Goal: Entertainment & Leisure: Consume media (video, audio)

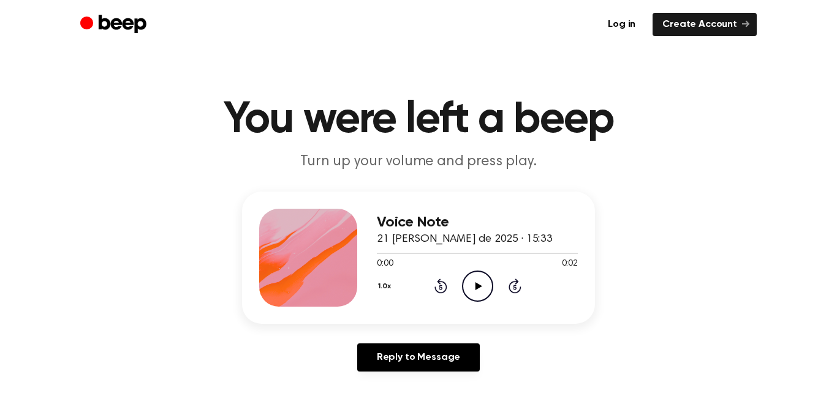
click at [475, 292] on icon "Play Audio" at bounding box center [477, 286] width 31 height 31
click at [489, 292] on icon "Play Audio" at bounding box center [477, 286] width 31 height 31
click at [482, 306] on div "Voice Note 21 de agosto de 2025 · 15:33 0:02 0:02 Your browser does not support…" at bounding box center [477, 258] width 201 height 98
click at [493, 300] on div "1.0x Rewind 5 seconds Play Audio Skip 5 seconds" at bounding box center [477, 286] width 201 height 31
click at [473, 290] on icon "Play Audio" at bounding box center [477, 286] width 31 height 31
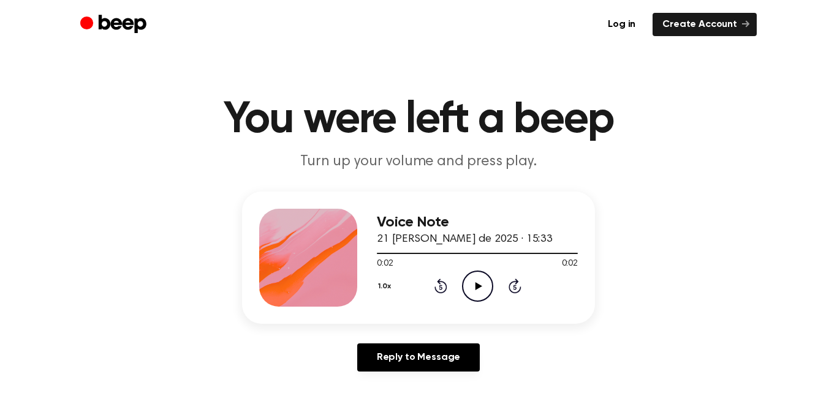
click at [473, 290] on icon "Play Audio" at bounding box center [477, 286] width 31 height 31
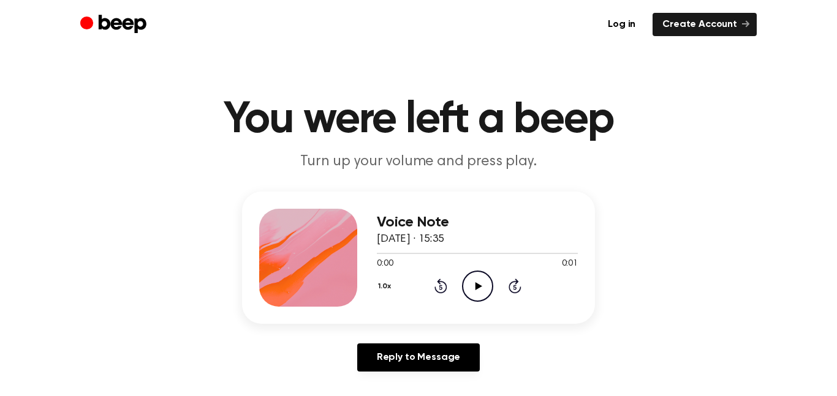
click at [473, 294] on icon "Play Audio" at bounding box center [477, 286] width 31 height 31
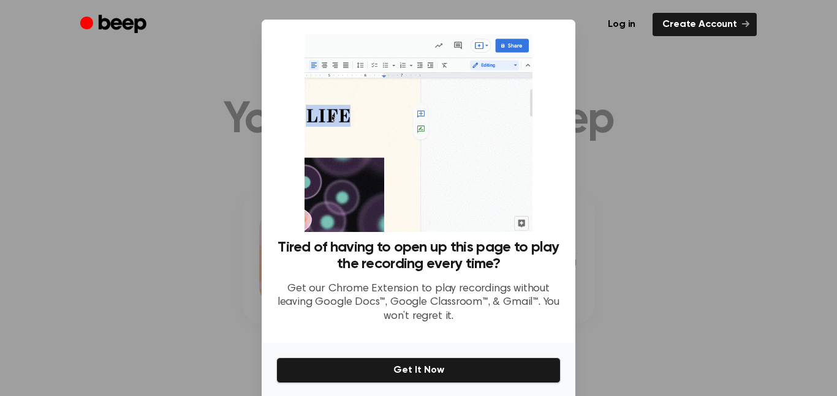
click at [173, 214] on div at bounding box center [418, 198] width 837 height 396
click at [79, 167] on div at bounding box center [418, 198] width 837 height 396
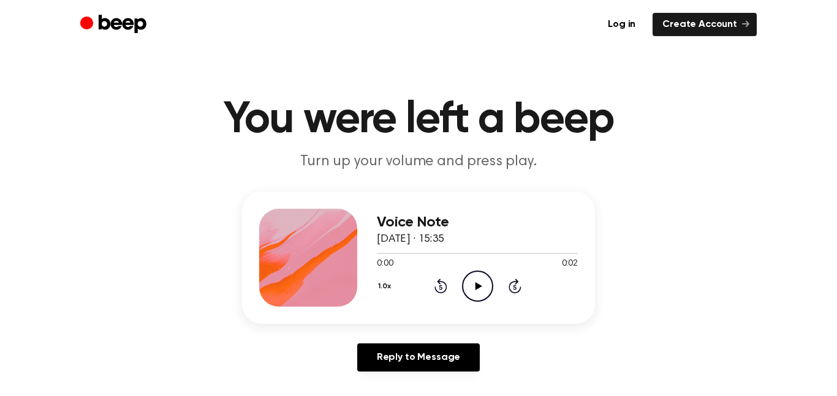
click at [482, 285] on icon "Play Audio" at bounding box center [477, 286] width 31 height 31
click at [480, 284] on icon "Play Audio" at bounding box center [477, 286] width 31 height 31
click at [667, 148] on header "You were left a beep Turn up your volume and press play." at bounding box center [418, 135] width 807 height 74
click at [688, 144] on header "You were left a beep Turn up your volume and press play." at bounding box center [418, 135] width 807 height 74
click at [689, 137] on h1 "You were left a beep" at bounding box center [418, 120] width 627 height 44
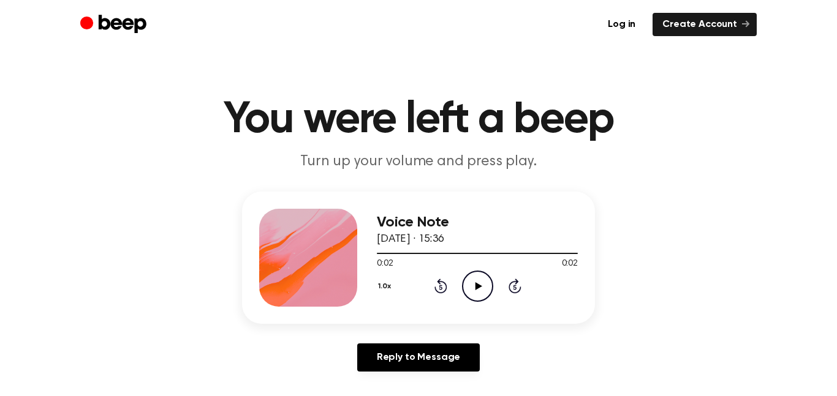
click at [707, 148] on header "You were left a beep Turn up your volume and press play." at bounding box center [418, 135] width 807 height 74
click at [688, 144] on header "You were left a beep Turn up your volume and press play." at bounding box center [418, 135] width 807 height 74
click at [693, 138] on h1 "You were left a beep" at bounding box center [418, 120] width 627 height 44
click at [692, 130] on h1 "You were left a beep" at bounding box center [418, 120] width 627 height 44
click at [689, 137] on h1 "You were left a beep" at bounding box center [418, 120] width 627 height 44
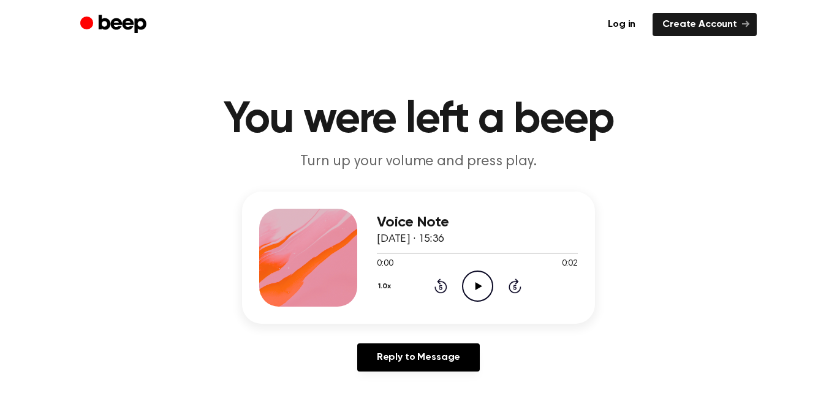
click at [685, 138] on h1 "You were left a beep" at bounding box center [418, 120] width 627 height 44
click at [688, 143] on header "You were left a beep Turn up your volume and press play." at bounding box center [418, 135] width 807 height 74
click at [695, 134] on h1 "You were left a beep" at bounding box center [418, 120] width 627 height 44
click at [667, 149] on header "You were left a beep Turn up your volume and press play." at bounding box center [418, 135] width 807 height 74
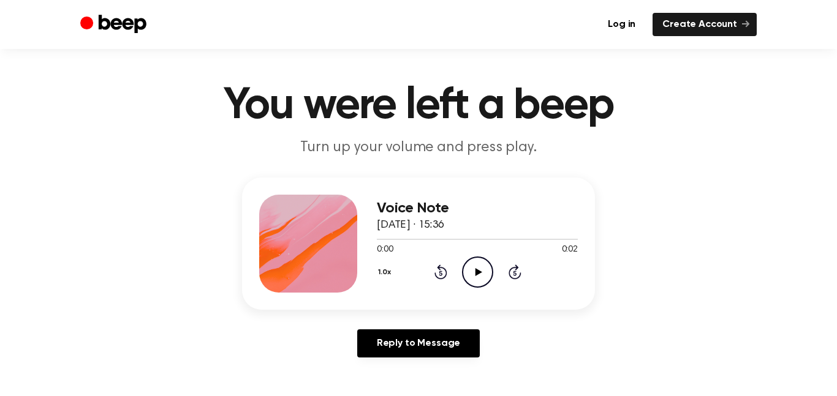
scroll to position [15, 0]
click at [482, 273] on icon "Play Audio" at bounding box center [477, 271] width 31 height 31
click at [694, 136] on header "You were left a beep Turn up your volume and press play." at bounding box center [418, 120] width 807 height 74
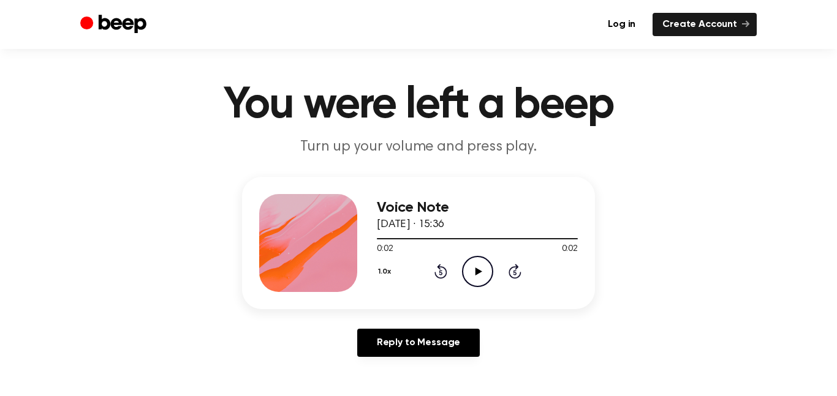
click at [707, 147] on header "You were left a beep Turn up your volume and press play." at bounding box center [418, 120] width 807 height 74
click at [214, 120] on h1 "You were left a beep" at bounding box center [418, 105] width 627 height 44
click at [666, 149] on header "You were left a beep Turn up your volume and press play." at bounding box center [418, 120] width 807 height 74
click at [227, 118] on h1 "You were left a beep" at bounding box center [418, 105] width 627 height 44
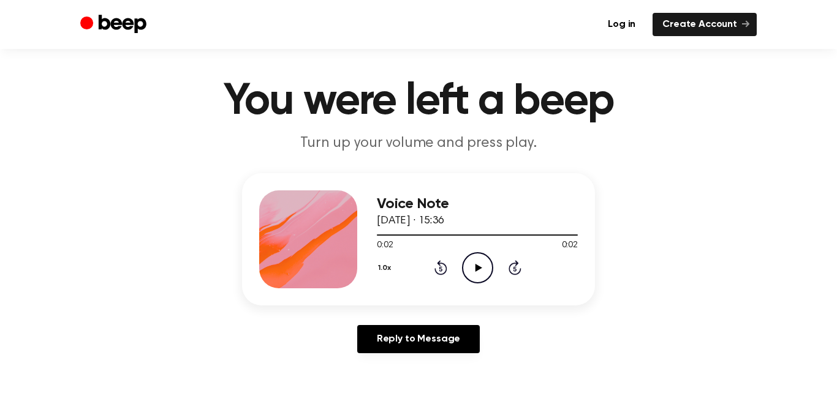
click at [707, 148] on header "You were left a beep Turn up your volume and press play." at bounding box center [418, 117] width 807 height 74
click at [689, 138] on header "You were left a beep Turn up your volume and press play." at bounding box center [418, 117] width 807 height 74
click at [667, 148] on header "You were left a beep Turn up your volume and press play." at bounding box center [418, 117] width 807 height 74
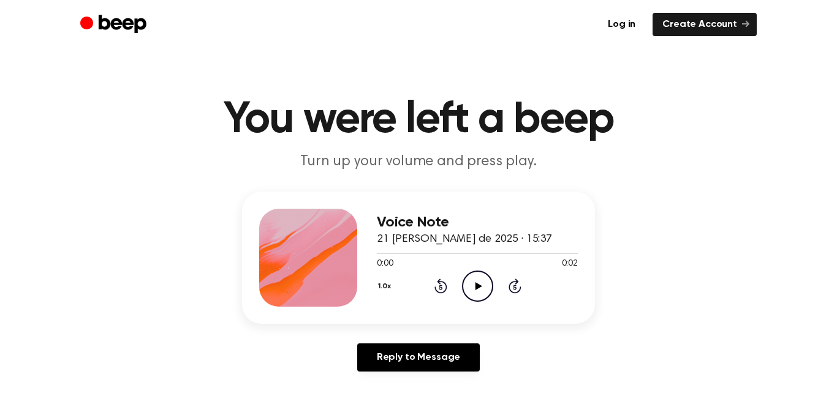
click at [221, 119] on h1 "You were left a beep" at bounding box center [418, 120] width 627 height 44
click at [693, 138] on h1 "You were left a beep" at bounding box center [418, 120] width 627 height 44
click at [223, 121] on h1 "You were left a beep" at bounding box center [418, 120] width 627 height 44
click at [667, 146] on header "You were left a beep Turn up your volume and press play." at bounding box center [418, 135] width 807 height 74
click at [708, 137] on h1 "You were left a beep" at bounding box center [418, 120] width 627 height 44
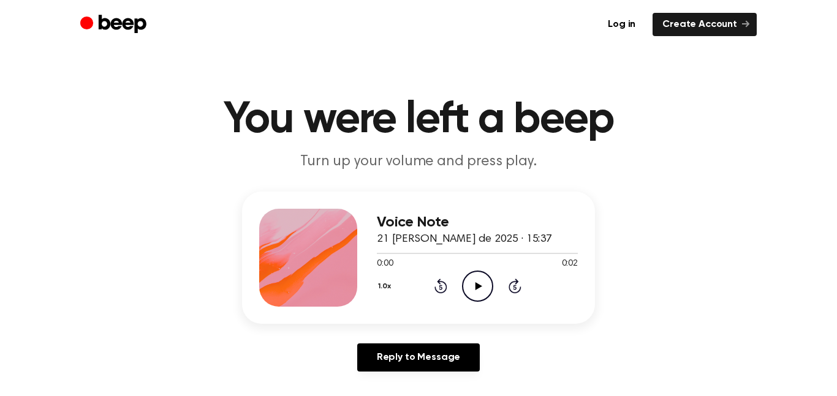
click at [475, 288] on icon "Play Audio" at bounding box center [477, 286] width 31 height 31
click at [690, 131] on h1 "You were left a beep" at bounding box center [418, 120] width 627 height 44
click at [707, 148] on header "You were left a beep Turn up your volume and press play." at bounding box center [418, 135] width 807 height 74
click at [228, 124] on h1 "You were left a beep" at bounding box center [418, 120] width 627 height 44
click at [695, 138] on h1 "You were left a beep" at bounding box center [418, 120] width 627 height 44
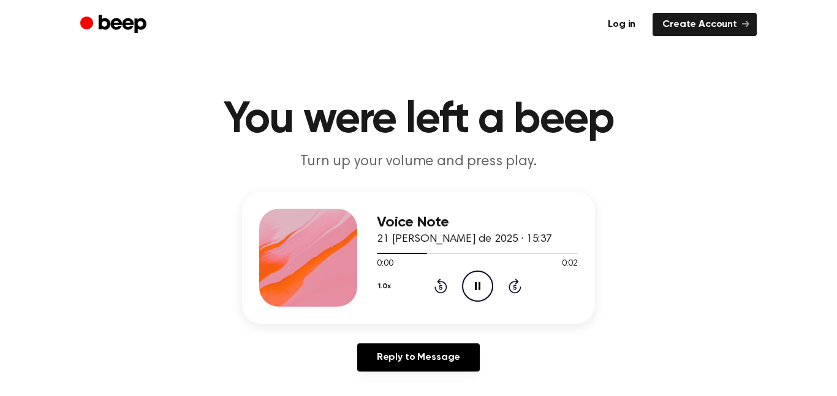
click at [722, 140] on h1 "You were left a beep" at bounding box center [418, 120] width 627 height 44
click at [226, 121] on h1 "You were left a beep" at bounding box center [418, 120] width 627 height 44
click at [714, 126] on h1 "You were left a beep" at bounding box center [418, 120] width 627 height 44
click at [666, 148] on header "You were left a beep Turn up your volume and press play." at bounding box center [418, 135] width 807 height 74
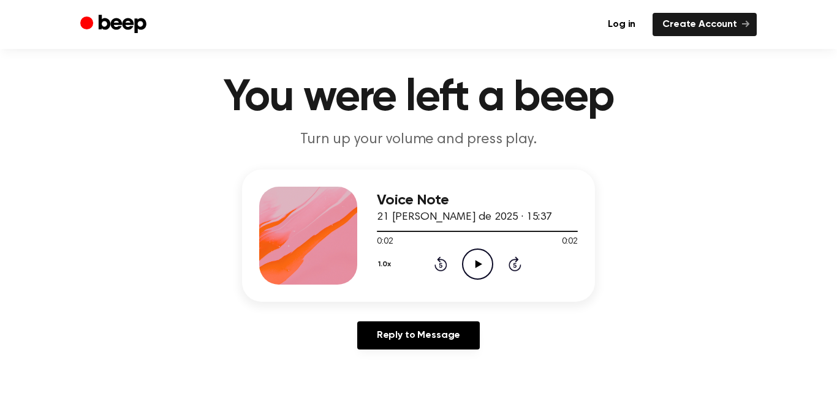
scroll to position [26, 0]
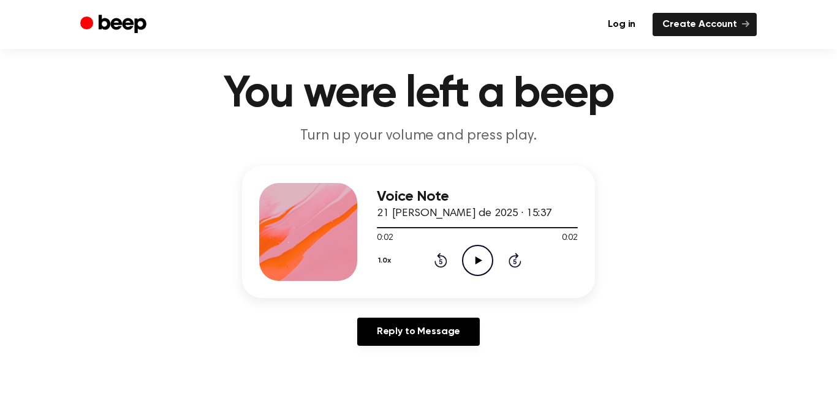
click at [668, 141] on header "You were left a beep Turn up your volume and press play." at bounding box center [418, 109] width 807 height 74
click at [695, 138] on header "You were left a beep Turn up your volume and press play." at bounding box center [418, 109] width 807 height 74
click at [666, 136] on header "You were left a beep Turn up your volume and press play." at bounding box center [418, 109] width 807 height 74
click at [667, 148] on main "You were left a beep Turn up your volume and press play. Voice Note 21 [PERSON_…" at bounding box center [418, 351] width 837 height 755
click at [693, 132] on header "You were left a beep Turn up your volume and press play." at bounding box center [418, 109] width 807 height 74
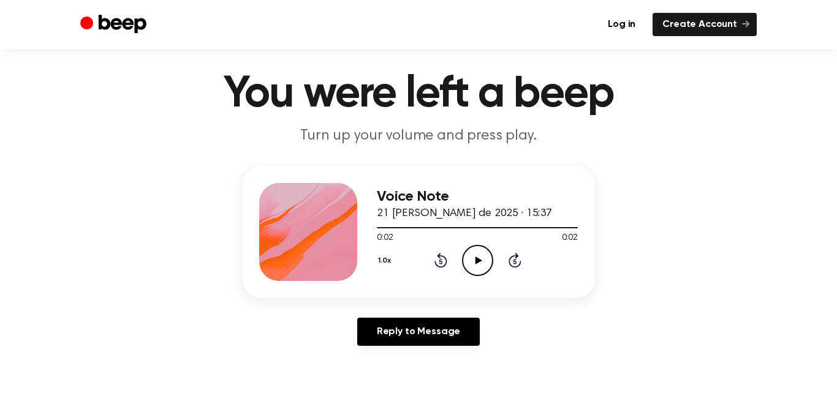
click at [217, 121] on header "You were left a beep Turn up your volume and press play." at bounding box center [418, 109] width 807 height 74
click at [692, 137] on header "You were left a beep Turn up your volume and press play." at bounding box center [418, 109] width 807 height 74
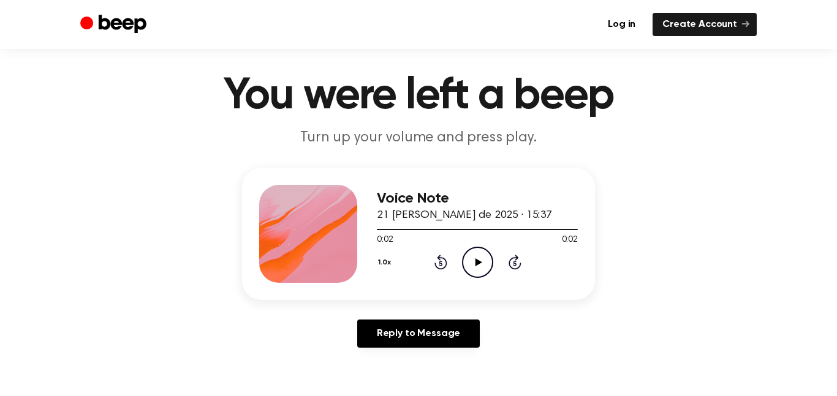
scroll to position [22, 0]
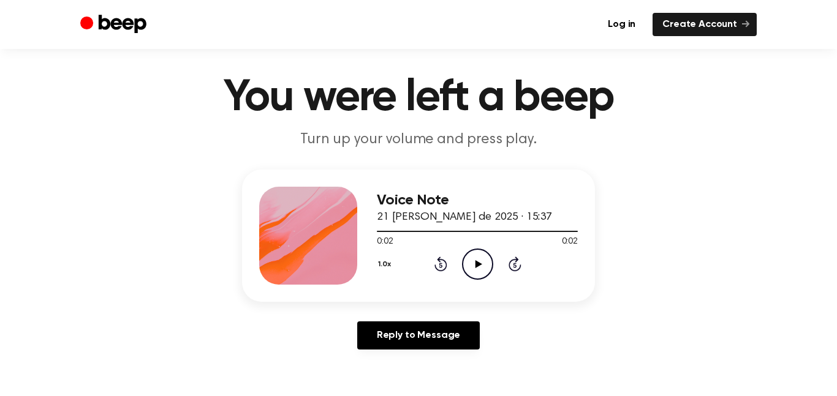
click at [666, 135] on header "You were left a beep Turn up your volume and press play." at bounding box center [418, 113] width 807 height 74
click at [228, 121] on header "You were left a beep Turn up your volume and press play." at bounding box center [418, 113] width 807 height 74
click at [694, 131] on header "You were left a beep Turn up your volume and press play." at bounding box center [418, 113] width 807 height 74
click at [685, 137] on header "You were left a beep Turn up your volume and press play." at bounding box center [418, 113] width 807 height 74
click at [221, 119] on h1 "You were left a beep" at bounding box center [418, 98] width 627 height 44
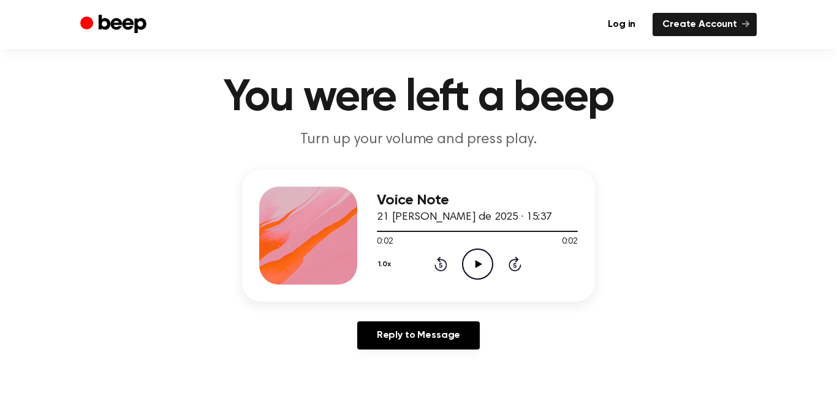
click at [687, 136] on header "You were left a beep Turn up your volume and press play." at bounding box center [418, 113] width 807 height 74
click at [690, 131] on header "You were left a beep Turn up your volume and press play." at bounding box center [418, 113] width 807 height 74
click at [690, 135] on header "You were left a beep Turn up your volume and press play." at bounding box center [418, 113] width 807 height 74
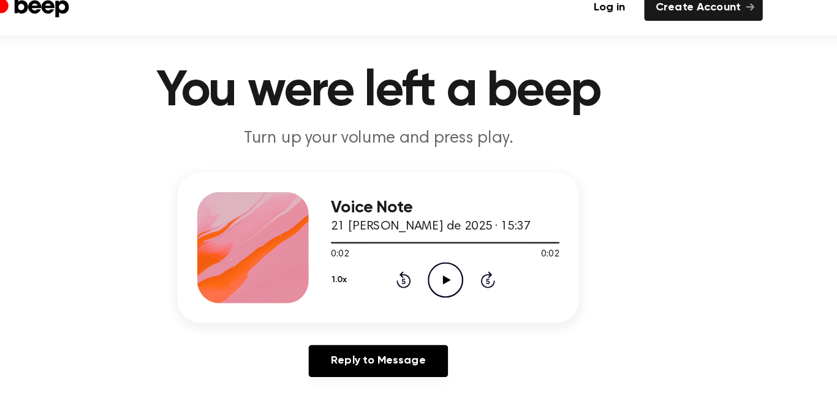
click at [273, 121] on header "You were left a beep Turn up your volume and press play." at bounding box center [418, 113] width 807 height 74
click at [673, 146] on header "You were left a beep Turn up your volume and press play." at bounding box center [418, 113] width 807 height 74
click at [708, 146] on header "You were left a beep Turn up your volume and press play." at bounding box center [418, 113] width 807 height 74
click at [707, 147] on header "You were left a beep Turn up your volume and press play." at bounding box center [418, 113] width 807 height 74
click at [690, 134] on header "You were left a beep Turn up your volume and press play." at bounding box center [418, 113] width 807 height 74
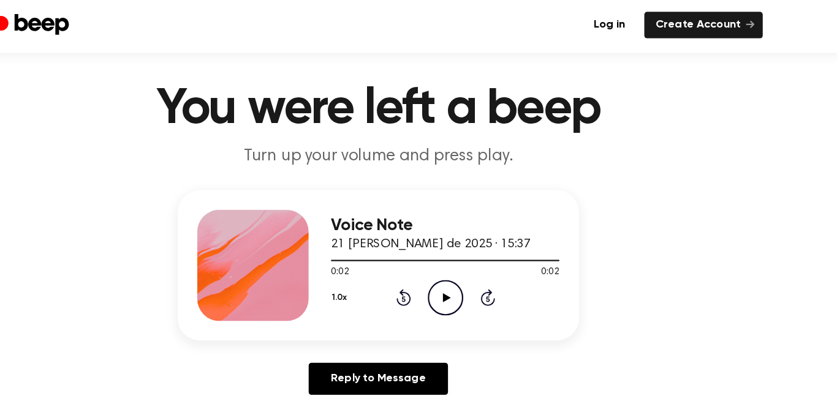
scroll to position [16, 0]
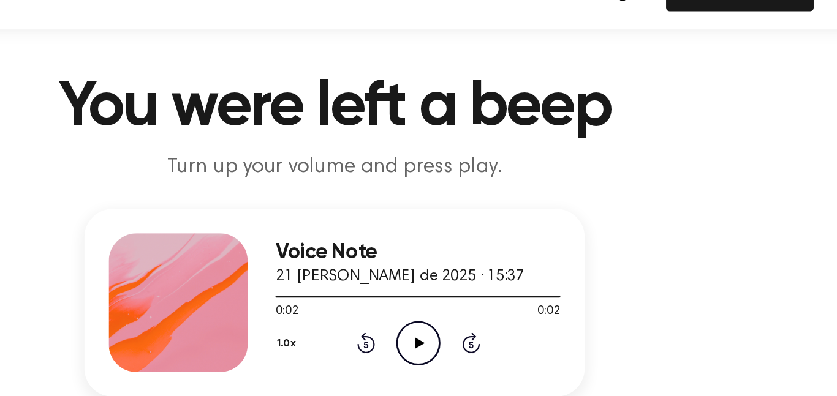
click at [682, 125] on h1 "You were left a beep" at bounding box center [418, 104] width 627 height 44
click at [669, 121] on h1 "You were left a beep" at bounding box center [418, 104] width 627 height 44
click at [670, 121] on h1 "You were left a beep" at bounding box center [418, 104] width 627 height 44
click at [652, 123] on h1 "You were left a beep" at bounding box center [418, 104] width 627 height 44
click at [473, 265] on icon "Play Audio" at bounding box center [477, 270] width 31 height 31
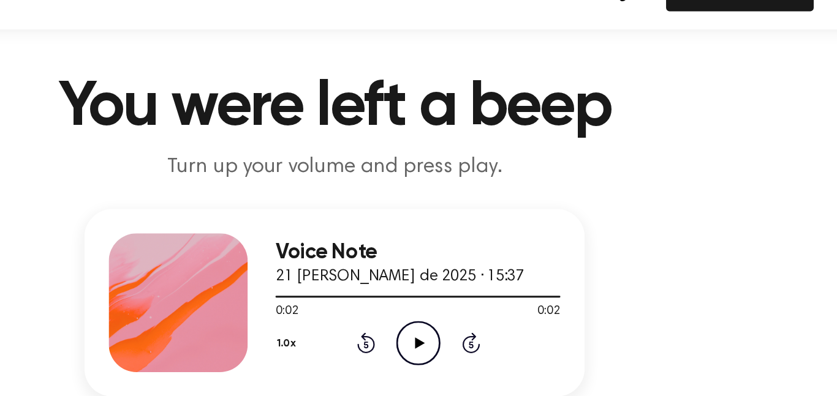
click at [652, 132] on header "You were left a beep Turn up your volume and press play." at bounding box center [418, 119] width 807 height 74
click at [654, 123] on h1 "You were left a beep" at bounding box center [418, 104] width 627 height 44
click at [668, 126] on header "You were left a beep Turn up your volume and press play." at bounding box center [418, 119] width 807 height 74
click at [669, 123] on h1 "You were left a beep" at bounding box center [418, 104] width 627 height 44
click at [667, 122] on h1 "You were left a beep" at bounding box center [418, 104] width 627 height 44
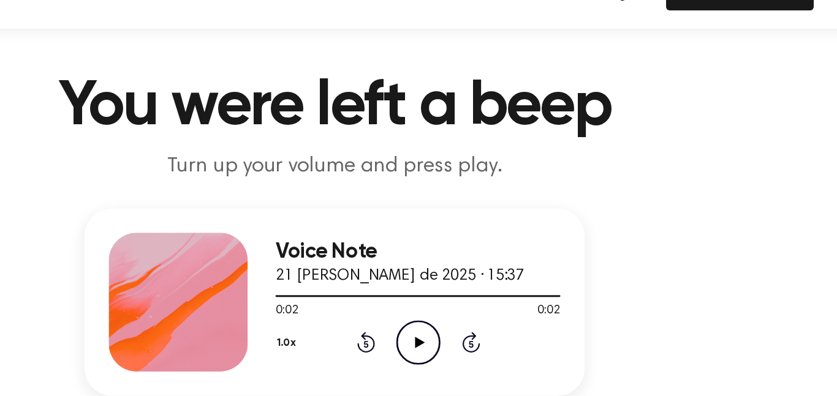
click at [671, 126] on header "You were left a beep Turn up your volume and press play." at bounding box center [418, 119] width 807 height 74
click at [669, 128] on header "You were left a beep Turn up your volume and press play." at bounding box center [418, 119] width 807 height 74
click at [670, 122] on h1 "You were left a beep" at bounding box center [418, 104] width 627 height 44
click at [652, 123] on h1 "You were left a beep" at bounding box center [418, 104] width 627 height 44
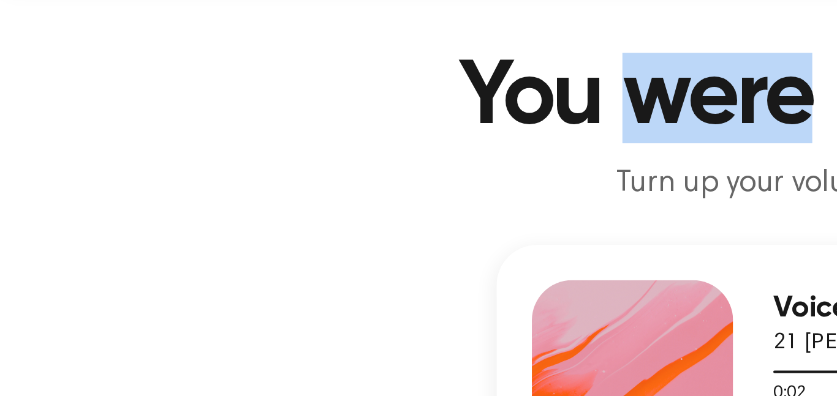
click at [336, 123] on h1 "You were left a beep" at bounding box center [418, 104] width 627 height 44
click at [344, 122] on h1 "You were left a beep" at bounding box center [418, 104] width 627 height 44
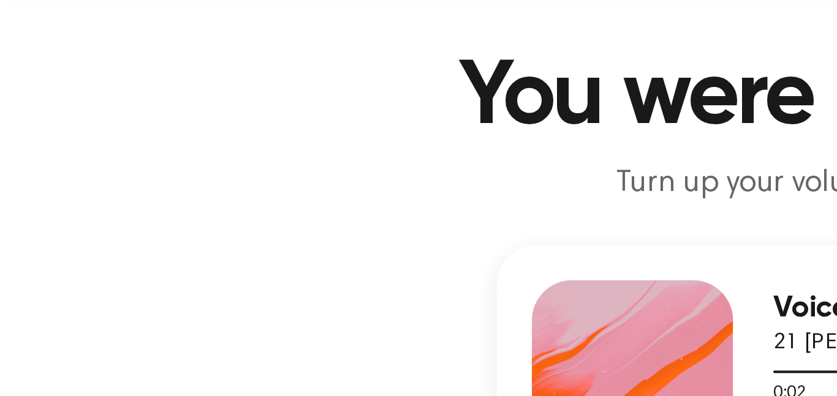
click at [326, 121] on h1 "You were left a beep" at bounding box center [418, 104] width 627 height 44
click at [111, 116] on h1 "You were left a beep" at bounding box center [418, 104] width 627 height 44
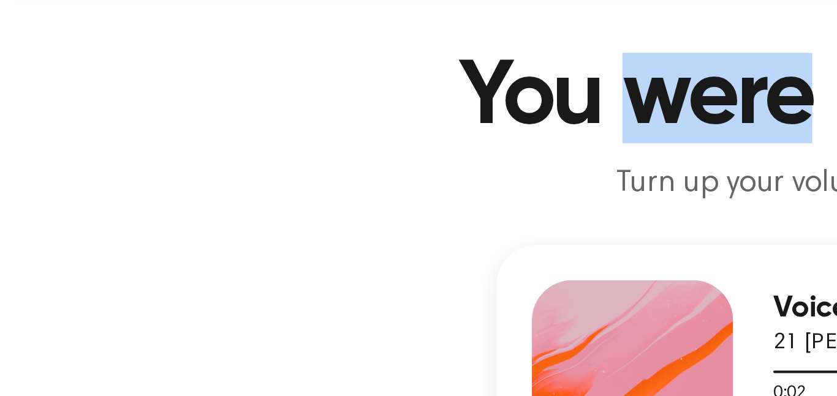
click at [345, 121] on h1 "You were left a beep" at bounding box center [418, 104] width 627 height 44
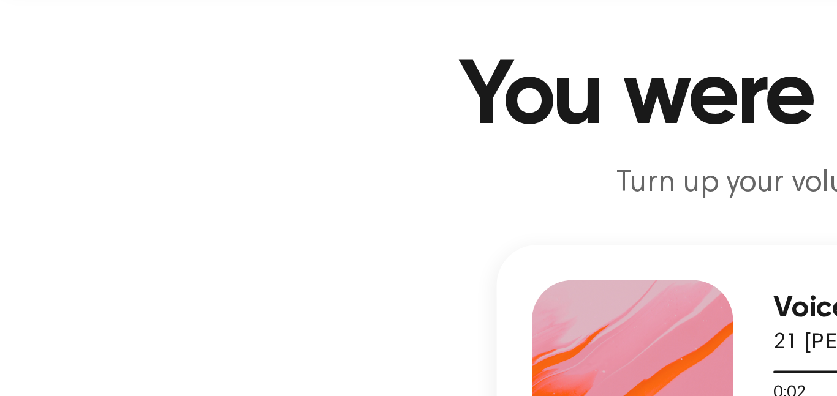
click at [333, 125] on h1 "You were left a beep" at bounding box center [418, 104] width 627 height 44
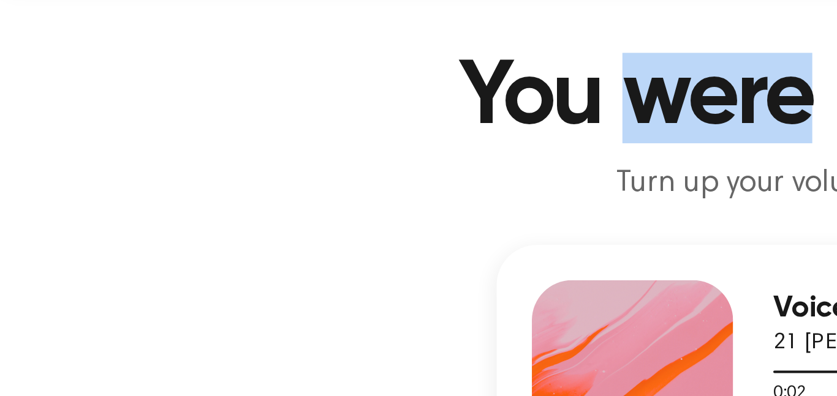
copy h1 "were"
click at [105, 115] on h1 "You were left a beep" at bounding box center [418, 104] width 627 height 44
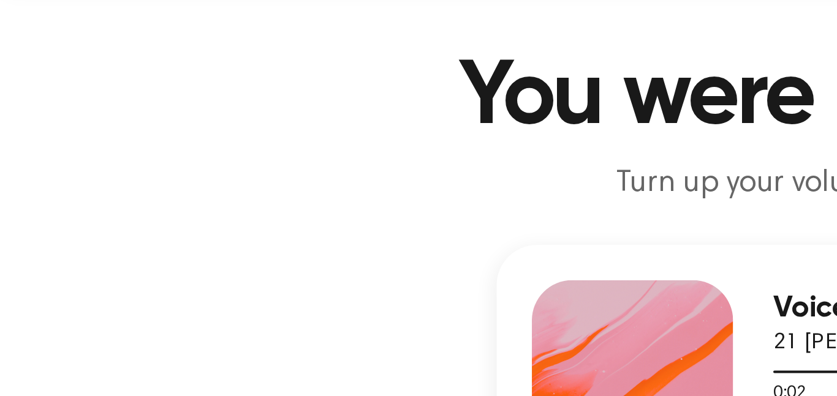
click at [336, 123] on h1 "You were left a beep" at bounding box center [418, 104] width 627 height 44
click at [334, 123] on h1 "You were left a beep" at bounding box center [418, 104] width 627 height 44
click at [324, 121] on h1 "You were left a beep" at bounding box center [418, 104] width 627 height 44
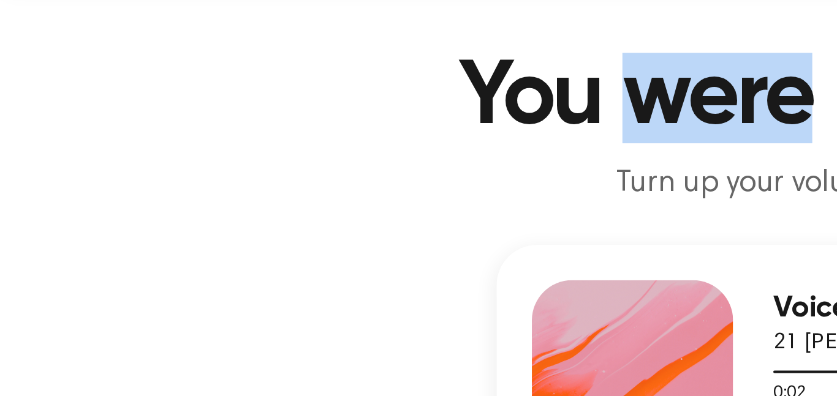
click at [335, 124] on h1 "You were left a beep" at bounding box center [418, 104] width 627 height 44
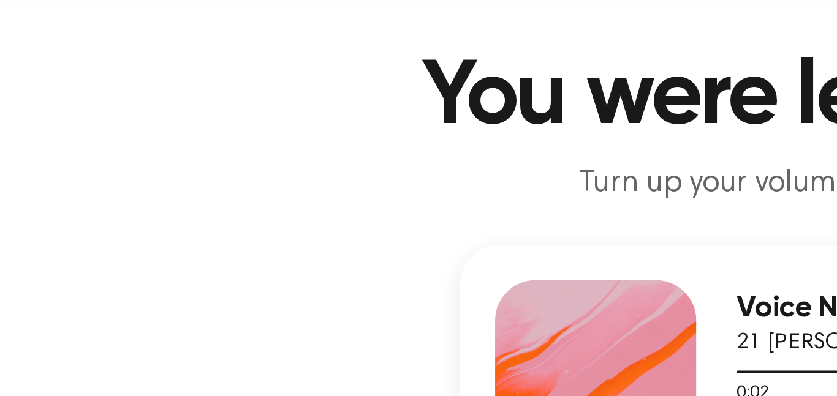
click at [353, 123] on h1 "You were left a beep" at bounding box center [418, 104] width 627 height 44
click at [343, 129] on header "You were left a beep Turn up your volume and press play." at bounding box center [418, 119] width 807 height 74
click at [362, 128] on header "You were left a beep Turn up your volume and press play." at bounding box center [418, 119] width 807 height 74
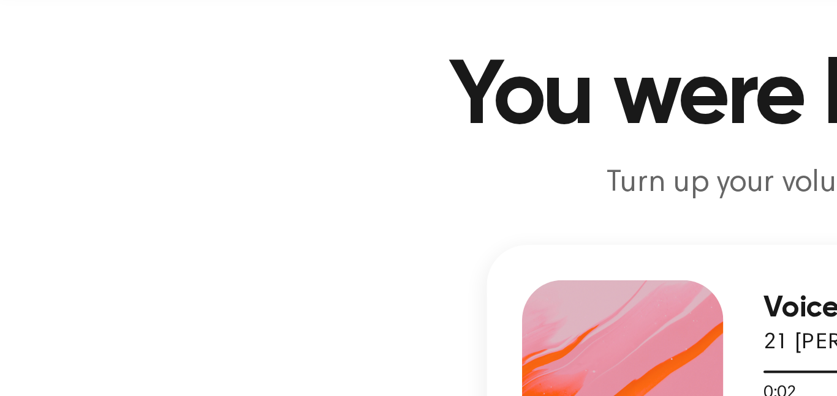
click at [350, 123] on h1 "You were left a beep" at bounding box center [418, 104] width 627 height 44
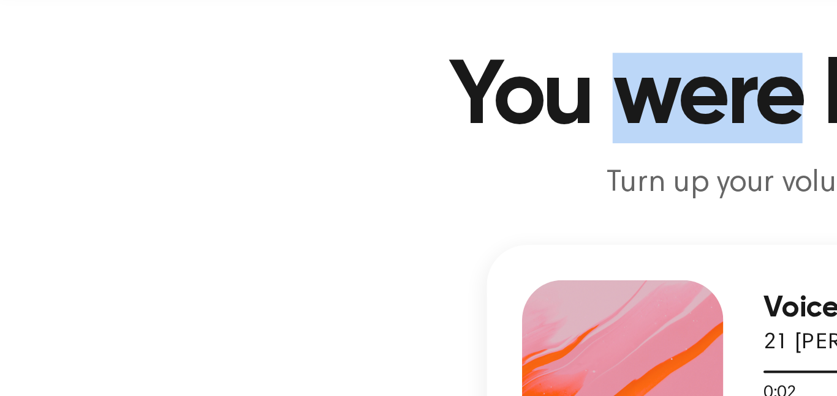
click at [330, 120] on h1 "You were left a beep" at bounding box center [418, 104] width 627 height 44
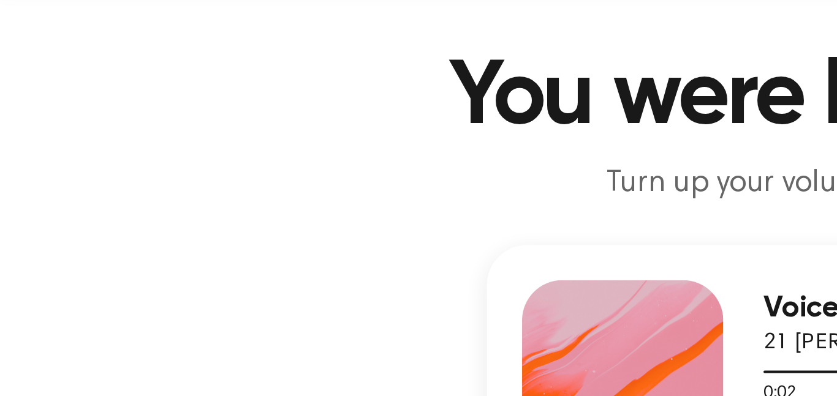
click at [341, 124] on h1 "You were left a beep" at bounding box center [418, 104] width 627 height 44
click at [116, 115] on h1 "You were left a beep" at bounding box center [418, 104] width 627 height 44
click at [113, 115] on h1 "You were left a beep" at bounding box center [418, 104] width 627 height 44
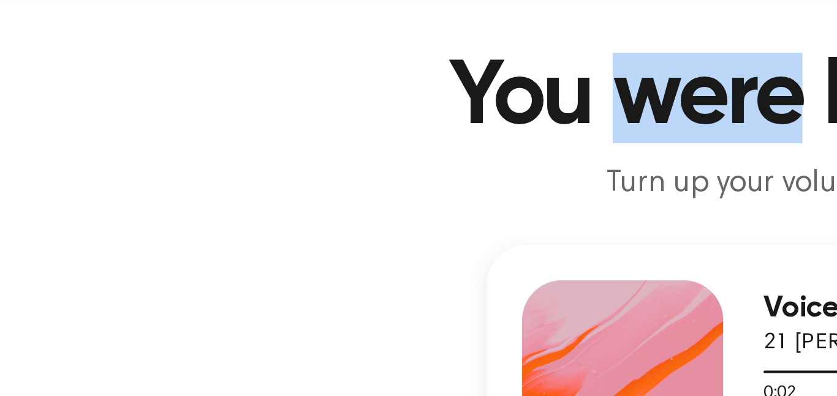
click at [341, 124] on h1 "You were left a beep" at bounding box center [418, 104] width 627 height 44
click at [330, 129] on header "You were left a beep Turn up your volume and press play." at bounding box center [418, 119] width 807 height 74
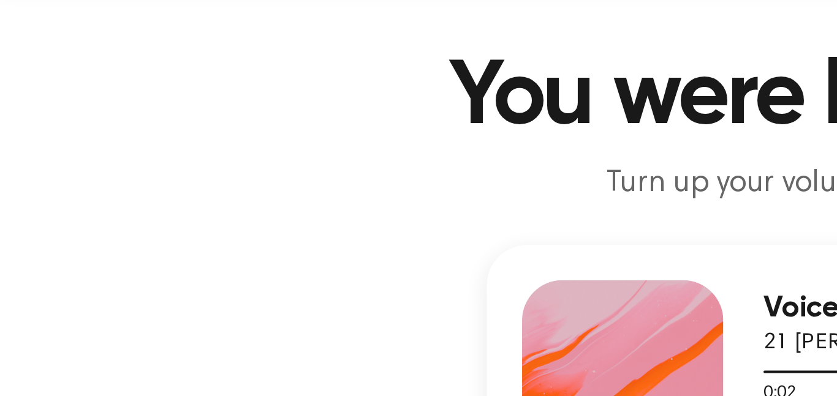
click at [340, 123] on h1 "You were left a beep" at bounding box center [418, 104] width 627 height 44
click at [330, 128] on header "You were left a beep Turn up your volume and press play." at bounding box center [418, 119] width 807 height 74
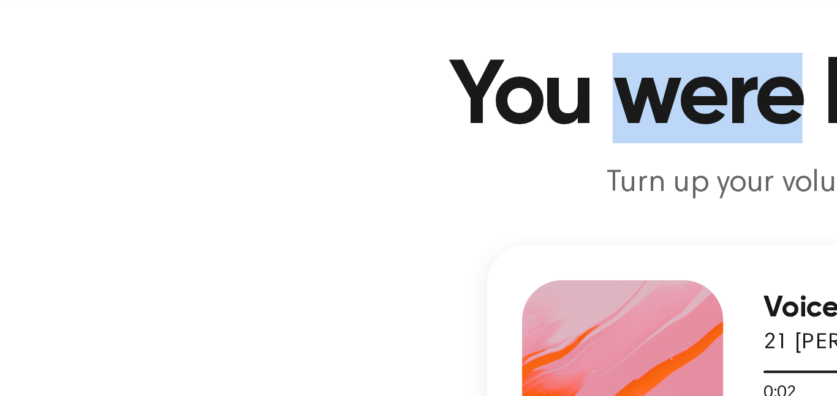
click at [344, 121] on h1 "You were left a beep" at bounding box center [418, 104] width 627 height 44
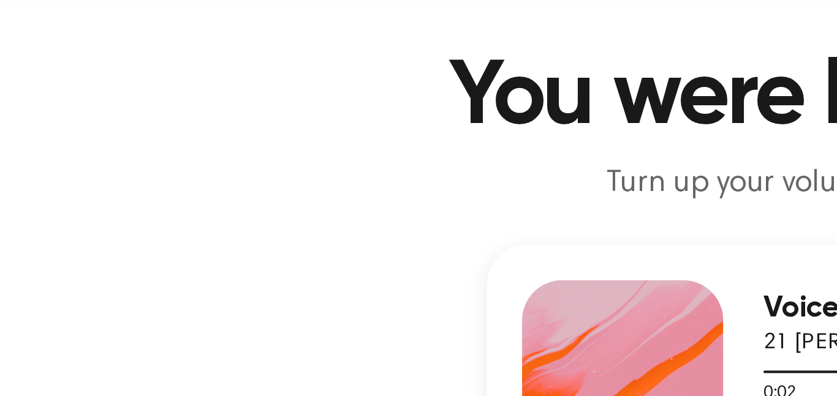
click at [342, 126] on header "You were left a beep Turn up your volume and press play." at bounding box center [418, 119] width 807 height 74
click at [341, 124] on h1 "You were left a beep" at bounding box center [418, 104] width 627 height 44
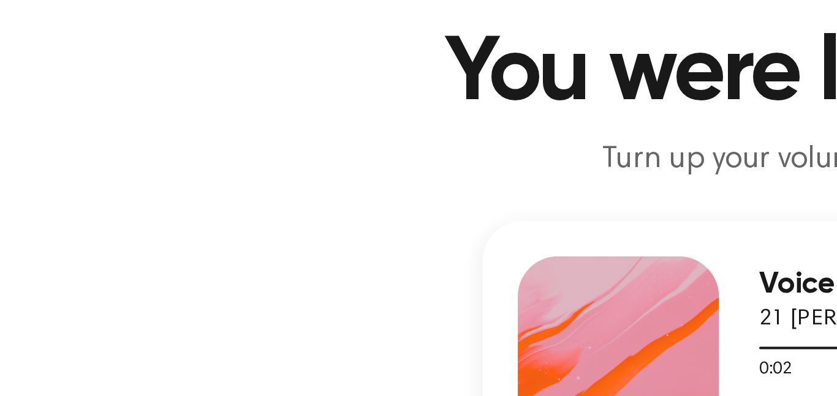
click at [386, 136] on p "Turn up your volume and press play." at bounding box center [418, 146] width 470 height 20
click at [343, 138] on p "Turn up your volume and press play." at bounding box center [418, 146] width 470 height 20
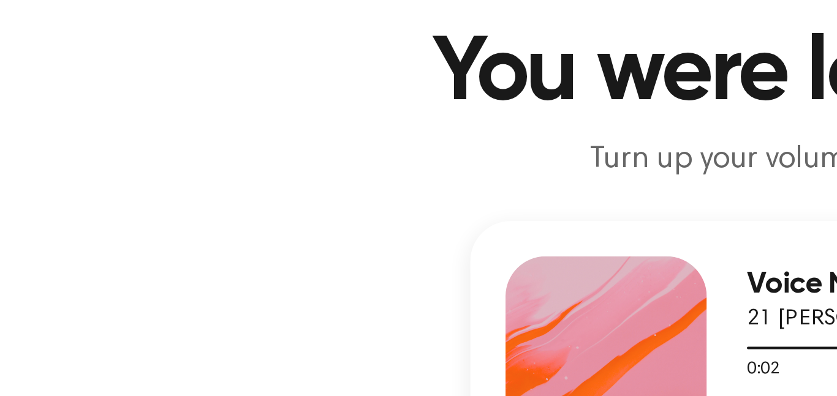
click at [123, 127] on header "You were left a beep Turn up your volume and press play." at bounding box center [418, 119] width 807 height 74
click at [348, 134] on header "You were left a beep Turn up your volume and press play." at bounding box center [418, 119] width 807 height 74
click at [349, 133] on header "You were left a beep Turn up your volume and press play." at bounding box center [418, 119] width 807 height 74
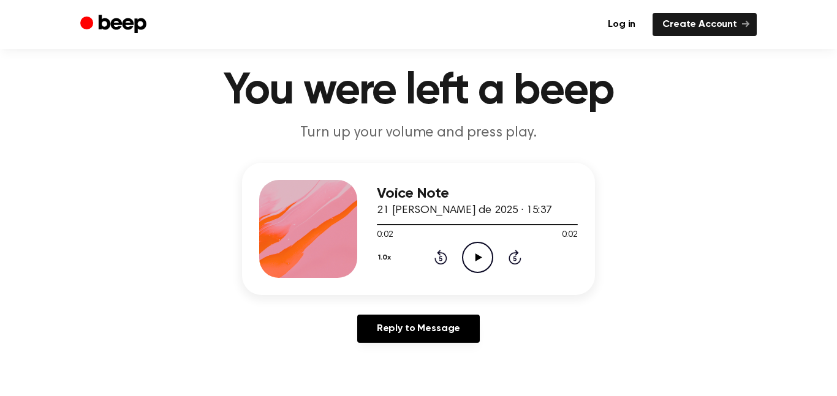
click at [689, 138] on header "You were left a beep Turn up your volume and press play." at bounding box center [418, 106] width 807 height 74
click at [669, 132] on header "You were left a beep Turn up your volume and press play." at bounding box center [418, 106] width 807 height 74
click at [690, 138] on header "You were left a beep Turn up your volume and press play." at bounding box center [418, 106] width 807 height 74
click at [686, 137] on header "You were left a beep Turn up your volume and press play." at bounding box center [418, 106] width 807 height 74
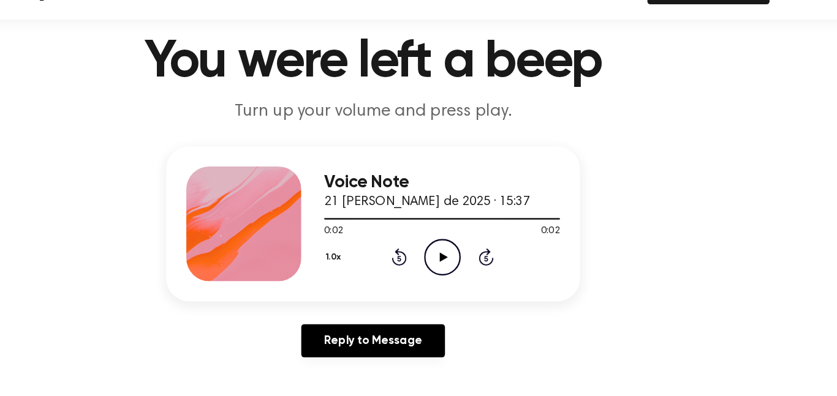
click at [691, 148] on main "You were left a beep Turn up your volume and press play. Voice Note 21 [PERSON_…" at bounding box center [418, 343] width 837 height 755
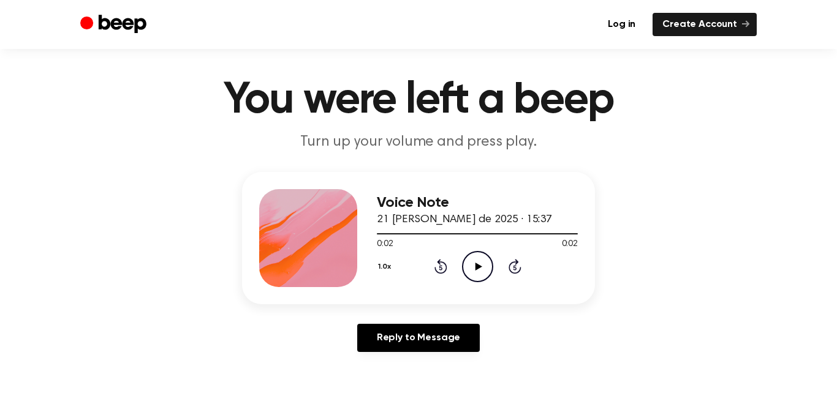
scroll to position [19, 0]
click at [691, 132] on header "You were left a beep Turn up your volume and press play." at bounding box center [418, 116] width 807 height 74
click at [695, 133] on header "You were left a beep Turn up your volume and press play." at bounding box center [418, 116] width 807 height 74
click at [228, 123] on h1 "You were left a beep" at bounding box center [418, 101] width 627 height 44
click at [689, 132] on header "You were left a beep Turn up your volume and press play." at bounding box center [418, 116] width 807 height 74
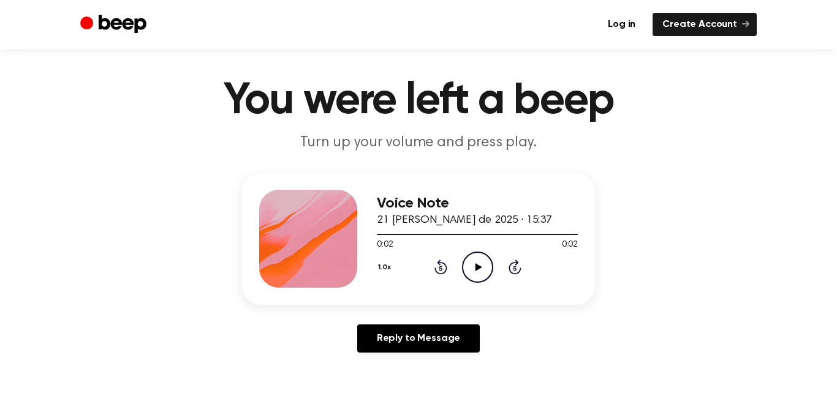
click at [691, 132] on header "You were left a beep Turn up your volume and press play." at bounding box center [418, 116] width 807 height 74
click at [786, 143] on header "You were left a beep Turn up your volume and press play." at bounding box center [418, 116] width 807 height 74
click at [687, 134] on header "You were left a beep Turn up your volume and press play." at bounding box center [418, 116] width 807 height 74
click at [665, 136] on header "You were left a beep Turn up your volume and press play." at bounding box center [418, 116] width 807 height 74
click at [692, 137] on header "You were left a beep Turn up your volume and press play." at bounding box center [418, 116] width 807 height 74
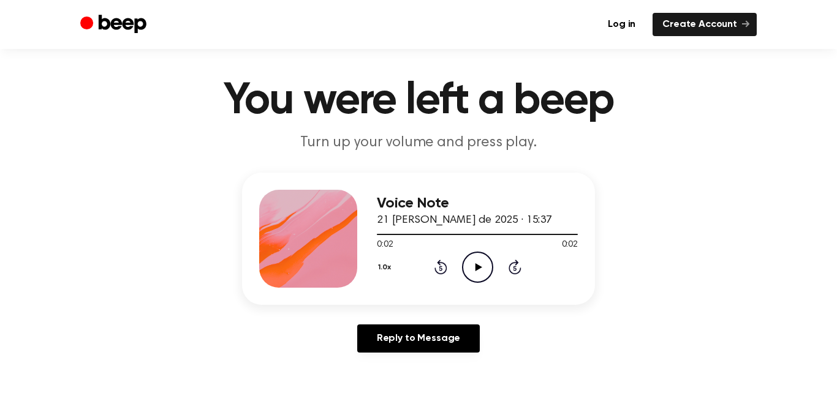
click at [690, 133] on header "You were left a beep Turn up your volume and press play." at bounding box center [418, 116] width 807 height 74
click at [228, 121] on h1 "You were left a beep" at bounding box center [418, 101] width 627 height 44
click at [707, 147] on header "You were left a beep Turn up your volume and press play." at bounding box center [418, 116] width 807 height 74
click at [687, 138] on header "You were left a beep Turn up your volume and press play." at bounding box center [418, 116] width 807 height 74
click at [228, 118] on h1 "You were left a beep" at bounding box center [418, 101] width 627 height 44
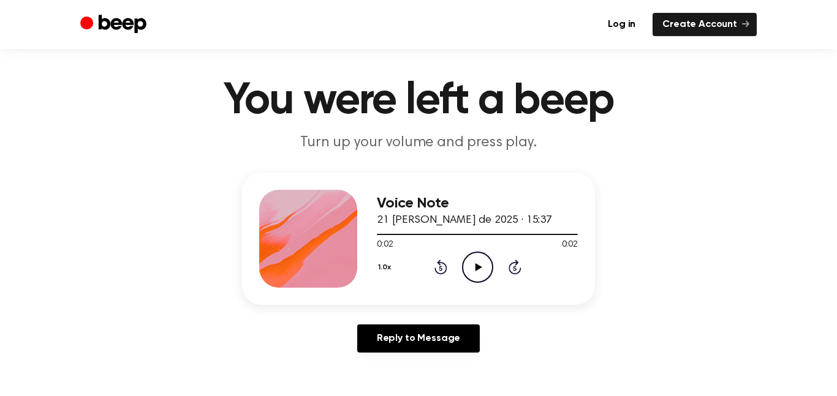
click at [670, 147] on header "You were left a beep Turn up your volume and press play." at bounding box center [418, 116] width 807 height 74
click at [685, 137] on header "You were left a beep Turn up your volume and press play." at bounding box center [418, 116] width 807 height 74
click at [715, 126] on header "You were left a beep Turn up your volume and press play." at bounding box center [418, 116] width 807 height 74
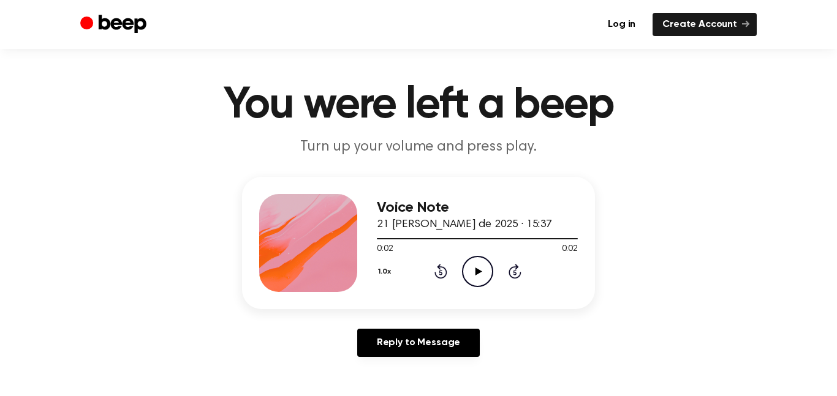
scroll to position [13, 0]
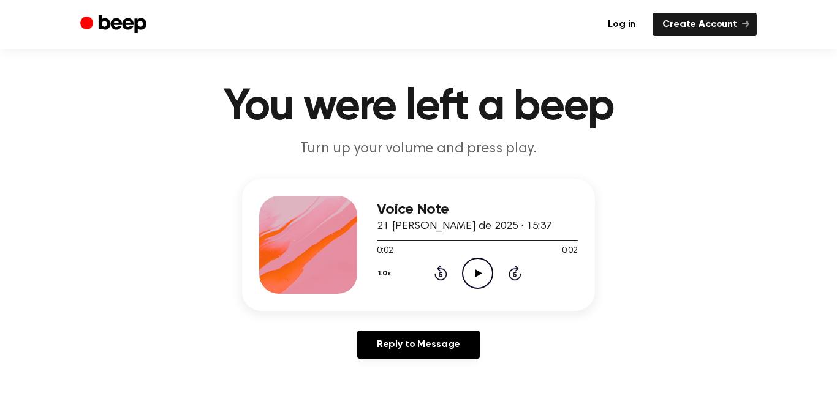
click at [691, 134] on header "You were left a beep Turn up your volume and press play." at bounding box center [418, 122] width 807 height 74
click at [708, 134] on header "You were left a beep Turn up your volume and press play." at bounding box center [418, 122] width 807 height 74
click at [667, 146] on header "You were left a beep Turn up your volume and press play." at bounding box center [418, 122] width 807 height 74
click at [671, 132] on header "You were left a beep Turn up your volume and press play." at bounding box center [418, 122] width 807 height 74
click at [220, 121] on h1 "You were left a beep" at bounding box center [418, 107] width 627 height 44
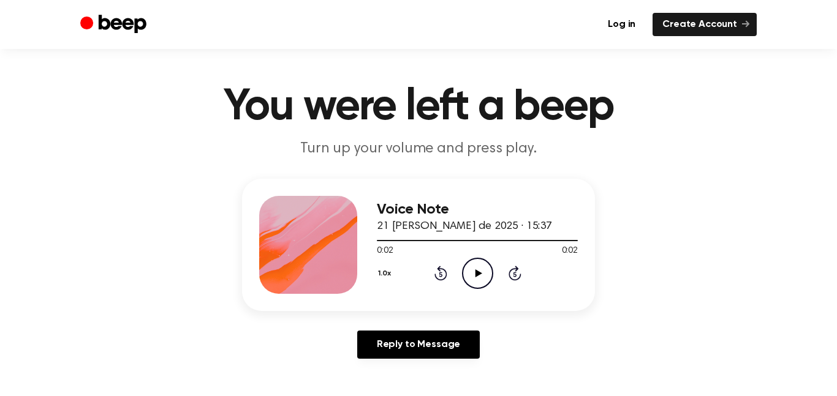
click at [666, 146] on header "You were left a beep Turn up your volume and press play." at bounding box center [418, 122] width 807 height 74
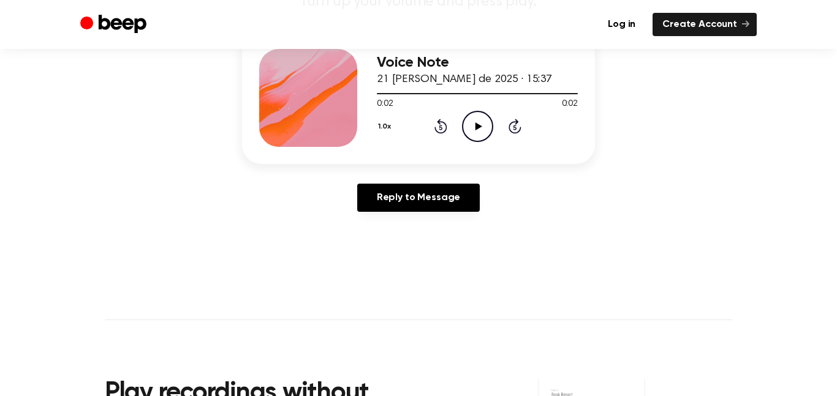
click at [691, 132] on div "Voice Note 21 [PERSON_NAME] de 2025 · 15:37 0:02 0:02 Your browser does not sup…" at bounding box center [418, 127] width 807 height 190
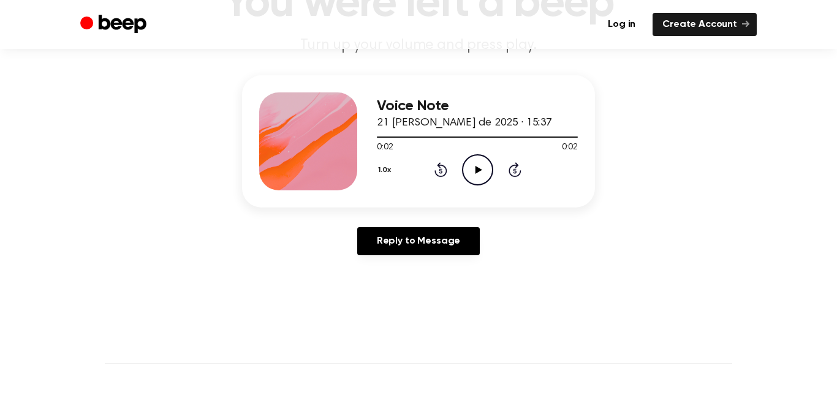
click at [690, 143] on div "Voice Note 21 [PERSON_NAME] de 2025 · 15:37 0:02 0:02 Your browser does not sup…" at bounding box center [418, 170] width 807 height 190
click at [672, 135] on div "Voice Note 21 [PERSON_NAME] de 2025 · 15:37 0:02 0:02 Your browser does not sup…" at bounding box center [418, 170] width 807 height 190
click at [667, 132] on div "Voice Note 21 [PERSON_NAME] de 2025 · 15:37 0:02 0:02 Your browser does not sup…" at bounding box center [418, 170] width 807 height 190
click at [690, 143] on div "Voice Note 21 [PERSON_NAME] de 2025 · 15:37 0:02 0:02 Your browser does not sup…" at bounding box center [418, 171] width 807 height 190
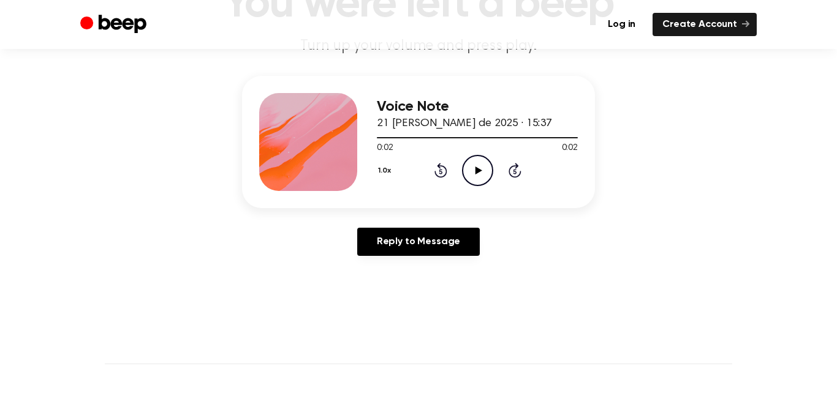
click at [707, 134] on div "Voice Note 21 [PERSON_NAME] de 2025 · 15:37 0:02 0:02 Your browser does not sup…" at bounding box center [418, 171] width 807 height 190
click at [714, 129] on div "Voice Note 21 [PERSON_NAME] de 2025 · 15:37 0:02 0:02 Your browser does not sup…" at bounding box center [418, 171] width 807 height 190
click at [668, 132] on div "Voice Note 21 [PERSON_NAME] de 2025 · 15:37 0:02 0:02 Your browser does not sup…" at bounding box center [418, 171] width 807 height 190
click at [228, 121] on div "Voice Note 21 [PERSON_NAME] de 2025 · 15:37 0:02 0:02 Your browser does not sup…" at bounding box center [418, 171] width 807 height 190
click at [222, 121] on div "Voice Note 21 [PERSON_NAME] de 2025 · 15:37 0:02 0:02 Your browser does not sup…" at bounding box center [418, 171] width 807 height 190
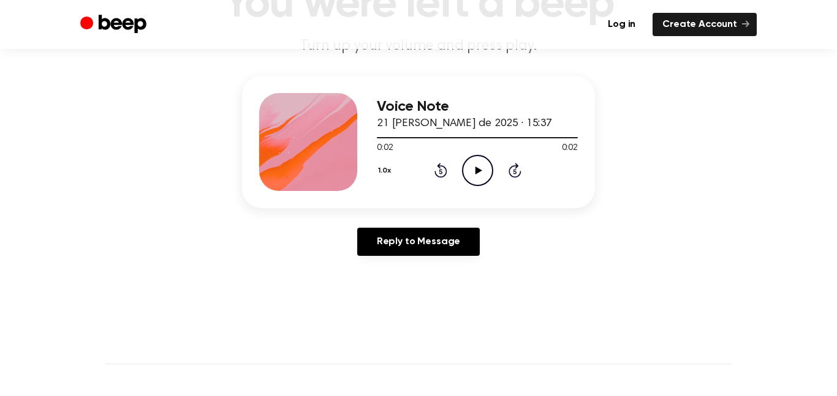
click at [666, 135] on div "Voice Note 21 [PERSON_NAME] de 2025 · 15:37 0:02 0:02 Your browser does not sup…" at bounding box center [418, 171] width 807 height 190
click at [668, 132] on div "Voice Note 21 [PERSON_NAME] de 2025 · 15:37 0:02 0:02 Your browser does not sup…" at bounding box center [418, 171] width 807 height 190
click at [690, 140] on div "Voice Note 21 [PERSON_NAME] de 2025 · 15:37 0:02 0:02 Your browser does not sup…" at bounding box center [418, 171] width 807 height 190
click at [666, 140] on div "Voice Note 21 [PERSON_NAME] de 2025 · 15:37 0:02 0:02 Your browser does not sup…" at bounding box center [418, 171] width 807 height 190
click at [666, 136] on div "Voice Note 21 [PERSON_NAME] de 2025 · 15:37 0:02 0:02 Your browser does not sup…" at bounding box center [418, 171] width 807 height 190
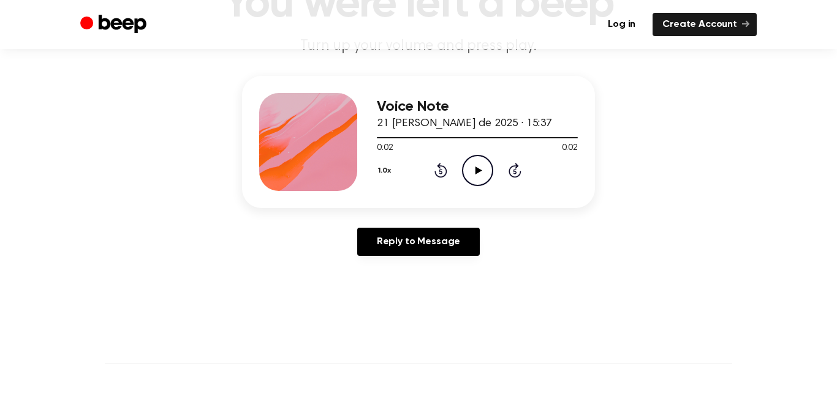
click at [669, 132] on div "Voice Note 21 [PERSON_NAME] de 2025 · 15:37 0:02 0:02 Your browser does not sup…" at bounding box center [418, 171] width 807 height 190
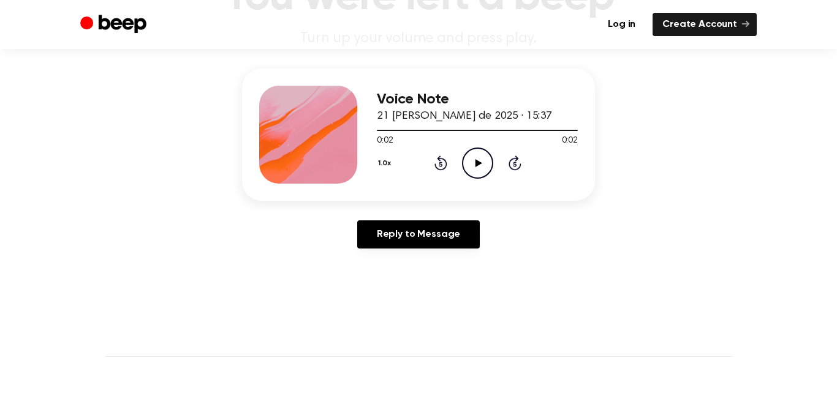
click at [665, 136] on div "Voice Note 21 [PERSON_NAME] de 2025 · 15:37 0:02 0:02 Your browser does not sup…" at bounding box center [418, 164] width 807 height 190
click at [695, 134] on div "Voice Note 21 [PERSON_NAME] de 2025 · 15:37 0:02 0:02 Your browser does not sup…" at bounding box center [418, 164] width 807 height 190
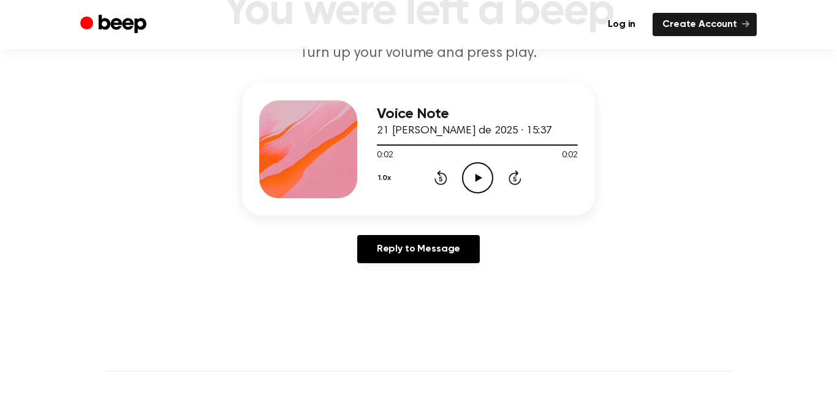
scroll to position [108, 0]
click at [691, 138] on div "Voice Note 21 [PERSON_NAME] de 2025 · 15:37 0:02 0:02 Your browser does not sup…" at bounding box center [418, 179] width 807 height 190
click at [686, 137] on div "Voice Note 21 [PERSON_NAME] de 2025 · 15:37 0:02 0:02 Your browser does not sup…" at bounding box center [418, 179] width 807 height 190
click at [690, 131] on div "Voice Note 21 [PERSON_NAME] de 2025 · 15:37 0:02 0:02 Your browser does not sup…" at bounding box center [418, 179] width 807 height 190
click at [685, 138] on div "Voice Note 21 [PERSON_NAME] de 2025 · 15:37 0:02 0:02 Your browser does not sup…" at bounding box center [418, 179] width 807 height 190
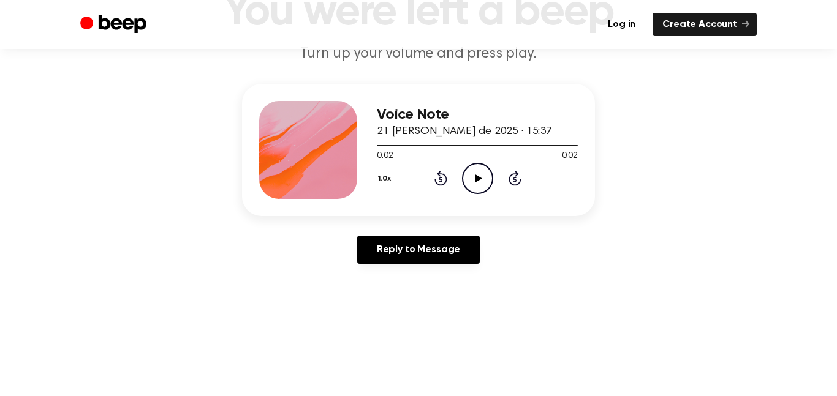
click at [666, 131] on div "Voice Note 21 [PERSON_NAME] de 2025 · 15:37 0:02 0:02 Your browser does not sup…" at bounding box center [418, 179] width 807 height 190
click at [684, 133] on div "Voice Note 21 [PERSON_NAME] de 2025 · 15:37 0:02 0:02 Your browser does not sup…" at bounding box center [418, 179] width 807 height 190
click at [478, 185] on icon "Play Audio" at bounding box center [477, 178] width 31 height 31
click at [666, 133] on div "Voice Note 21 [PERSON_NAME] de 2025 · 15:37 0:02 0:02 Your browser does not sup…" at bounding box center [418, 179] width 807 height 190
click at [689, 137] on div "Voice Note 21 [PERSON_NAME] de 2025 · 15:37 0:02 0:02 Your browser does not sup…" at bounding box center [418, 179] width 807 height 190
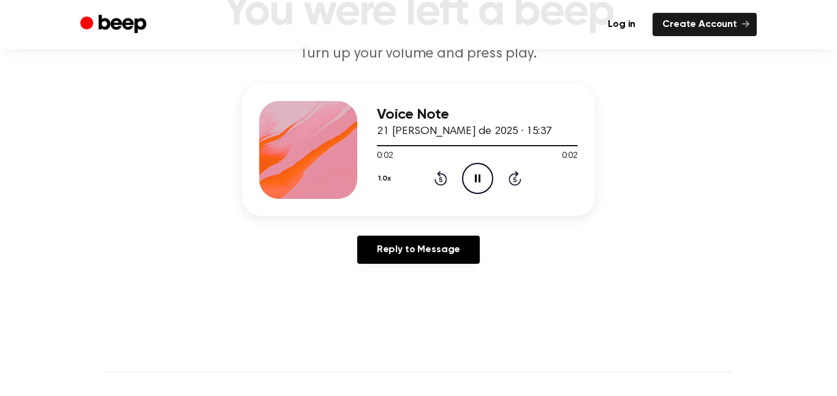
click at [686, 137] on div "Voice Note 21 [PERSON_NAME] de 2025 · 15:37 0:02 0:02 Your browser does not sup…" at bounding box center [418, 179] width 807 height 190
click at [668, 138] on div "Voice Note 21 [PERSON_NAME] de 2025 · 15:37 0:02 0:02 Your browser does not sup…" at bounding box center [418, 179] width 807 height 190
click at [691, 137] on div "Voice Note 21 [PERSON_NAME] de 2025 · 15:37 0:02 0:02 Your browser does not sup…" at bounding box center [418, 179] width 807 height 190
click at [666, 134] on div "Voice Note 21 [PERSON_NAME] de 2025 · 15:37 0:02 0:02 Your browser does not sup…" at bounding box center [418, 179] width 807 height 190
click at [666, 132] on div "Voice Note 21 [PERSON_NAME] de 2025 · 15:37 0:02 0:02 Your browser does not sup…" at bounding box center [418, 179] width 807 height 190
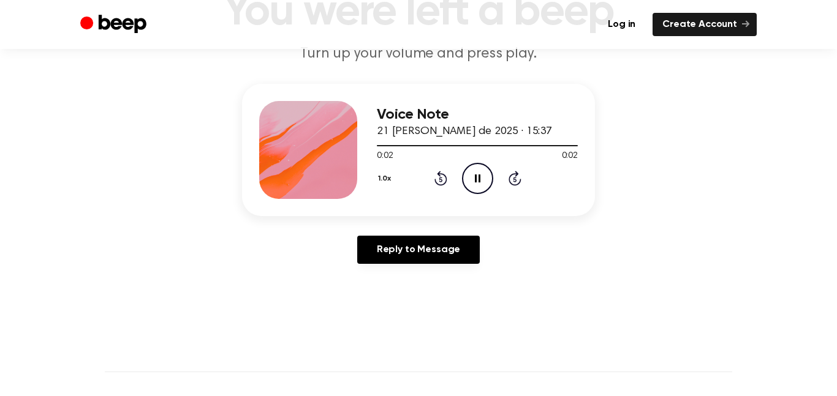
click at [688, 137] on div "Voice Note 21 [PERSON_NAME] de 2025 · 15:37 0:02 0:02 Your browser does not sup…" at bounding box center [418, 179] width 807 height 190
click at [667, 147] on div "Voice Note 21 [PERSON_NAME] de 2025 · 15:37 0:02 0:02 Your browser does not sup…" at bounding box center [418, 179] width 807 height 190
click at [687, 137] on div "Voice Note 21 [PERSON_NAME] de 2025 · 15:37 0:02 0:02 Your browser does not sup…" at bounding box center [418, 180] width 807 height 190
click at [708, 137] on div "Voice Note 21 [PERSON_NAME] de 2025 · 15:37 0:02 0:02 Your browser does not sup…" at bounding box center [418, 180] width 807 height 190
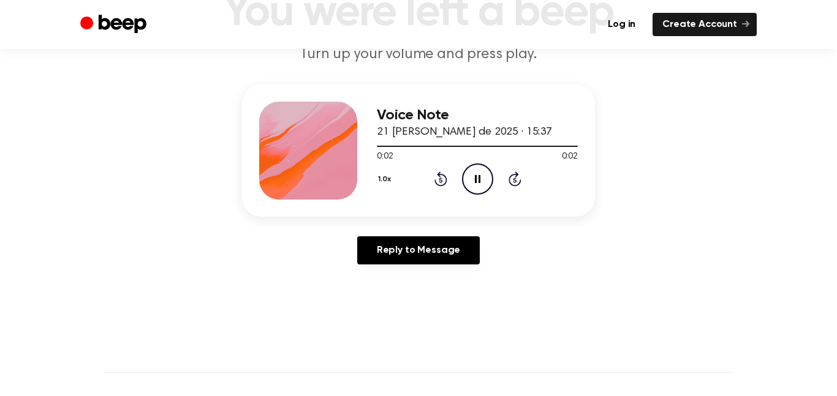
click at [690, 138] on div "Voice Note 21 [PERSON_NAME] de 2025 · 15:37 0:02 0:02 Your browser does not sup…" at bounding box center [418, 180] width 807 height 190
click at [693, 137] on div "Voice Note 21 [PERSON_NAME] de 2025 · 15:37 0:02 0:02 Your browser does not sup…" at bounding box center [418, 180] width 807 height 190
click at [694, 132] on div "Voice Note 21 [PERSON_NAME] de 2025 · 15:37 0:02 0:02 Your browser does not sup…" at bounding box center [418, 180] width 807 height 190
click at [692, 138] on div "Voice Note 21 [PERSON_NAME] de 2025 · 15:37 0:02 0:02 Your browser does not sup…" at bounding box center [418, 180] width 807 height 190
click at [692, 139] on div "Voice Note 21 [PERSON_NAME] de 2025 · 15:37 0:02 0:02 Your browser does not sup…" at bounding box center [418, 180] width 807 height 190
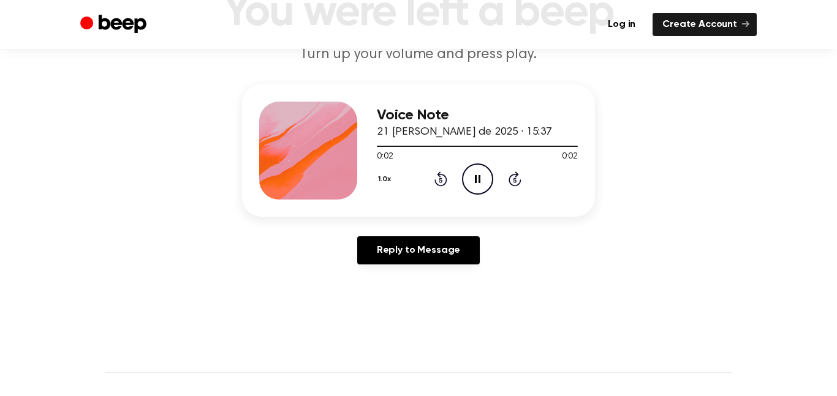
click at [230, 122] on div "Voice Note 21 [PERSON_NAME] de 2025 · 15:37 0:02 0:02 Your browser does not sup…" at bounding box center [418, 180] width 807 height 190
click at [667, 145] on div "Voice Note 21 [PERSON_NAME] de 2025 · 15:37 0:02 0:02 Your browser does not sup…" at bounding box center [418, 180] width 807 height 190
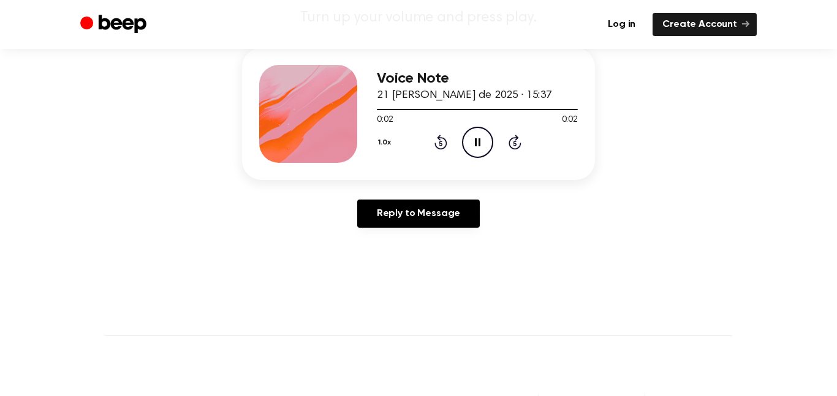
scroll to position [148, 0]
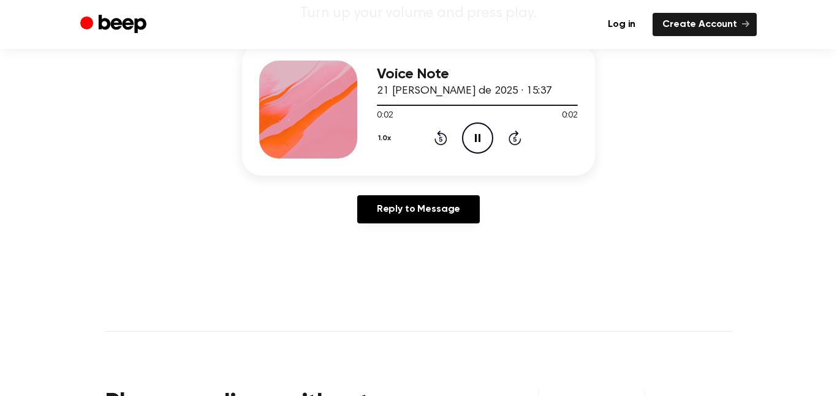
click at [689, 132] on div "Voice Note 21 [PERSON_NAME] de 2025 · 15:37 0:02 0:02 Your browser does not sup…" at bounding box center [418, 138] width 807 height 190
click at [715, 126] on div "Voice Note 21 [PERSON_NAME] de 2025 · 15:37 0:02 0:02 Your browser does not sup…" at bounding box center [418, 138] width 807 height 190
click at [693, 131] on div "Voice Note 21 [PERSON_NAME] de 2025 · 15:37 0:02 0:02 Your browser does not sup…" at bounding box center [418, 138] width 807 height 190
click at [666, 138] on div "Voice Note 21 [PERSON_NAME] de 2025 · 15:37 0:02 0:02 Your browser does not sup…" at bounding box center [418, 138] width 807 height 190
click at [686, 138] on div "Voice Note 21 [PERSON_NAME] de 2025 · 15:37 0:02 0:02 Your browser does not sup…" at bounding box center [418, 138] width 807 height 190
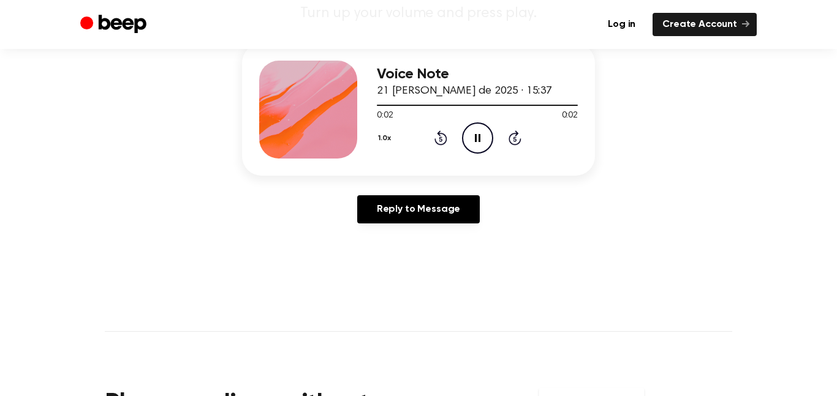
click at [667, 148] on div "Voice Note 21 [PERSON_NAME] de 2025 · 15:37 0:02 0:02 Your browser does not sup…" at bounding box center [418, 138] width 807 height 190
click at [689, 137] on div "Voice Note 21 [PERSON_NAME] de 2025 · 15:37 0:02 0:02 Your browser does not sup…" at bounding box center [418, 138] width 807 height 190
click at [686, 138] on div "Voice Note 21 [PERSON_NAME] de 2025 · 15:37 0:02 0:02 Your browser does not sup…" at bounding box center [418, 138] width 807 height 190
click at [693, 137] on div "Voice Note 21 [PERSON_NAME] de 2025 · 15:37 0:02 0:02 Your browser does not sup…" at bounding box center [418, 138] width 807 height 190
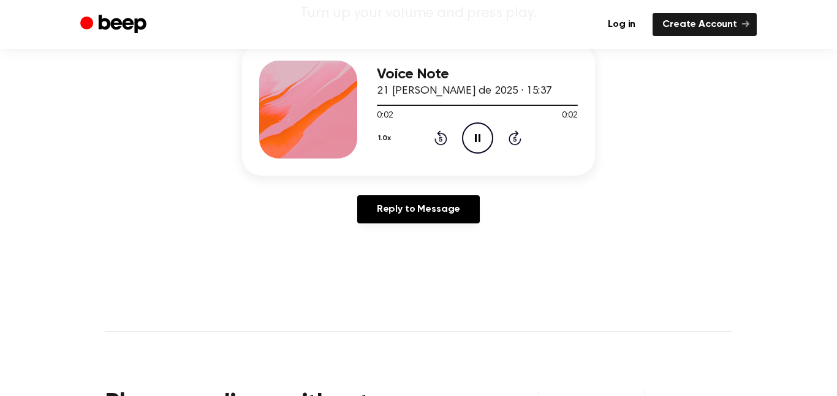
click at [667, 149] on div "Voice Note 21 [PERSON_NAME] de 2025 · 15:37 0:02 0:02 Your browser does not sup…" at bounding box center [418, 138] width 807 height 190
click at [690, 138] on div "Voice Note 21 [PERSON_NAME] de 2025 · 15:37 0:02 0:02 Your browser does not sup…" at bounding box center [418, 138] width 807 height 190
click at [667, 146] on div "Voice Note 21 [PERSON_NAME] de 2025 · 15:37 0:02 0:02 Your browser does not sup…" at bounding box center [418, 138] width 807 height 190
click at [230, 121] on div "Voice Note 21 [PERSON_NAME] de 2025 · 15:37 0:02 0:02 Your browser does not sup…" at bounding box center [418, 138] width 807 height 190
click at [707, 147] on div "Voice Note 21 [PERSON_NAME] de 2025 · 15:37 0:02 0:02 Your browser does not sup…" at bounding box center [418, 138] width 807 height 190
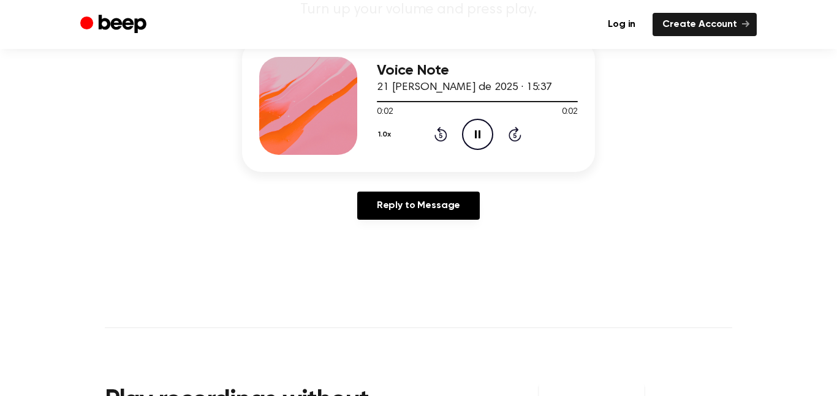
click at [687, 140] on div "Voice Note 21 [PERSON_NAME] de 2025 · 15:37 0:02 0:02 Your browser does not sup…" at bounding box center [418, 135] width 807 height 190
click at [668, 149] on div "Voice Note 21 [PERSON_NAME] de 2025 · 15:37 0:02 0:02 Your browser does not sup…" at bounding box center [418, 135] width 807 height 190
click at [666, 140] on div "Voice Note 21 [PERSON_NAME] de 2025 · 15:37 0:02 0:02 Your browser does not sup…" at bounding box center [418, 135] width 807 height 190
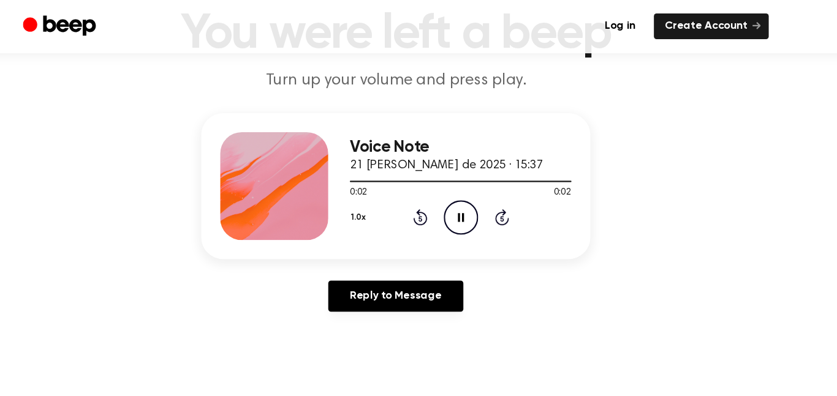
click at [682, 125] on div "Voice Note 21 [PERSON_NAME] de 2025 · 15:37 0:02 0:02 Your browser does not sup…" at bounding box center [418, 199] width 807 height 190
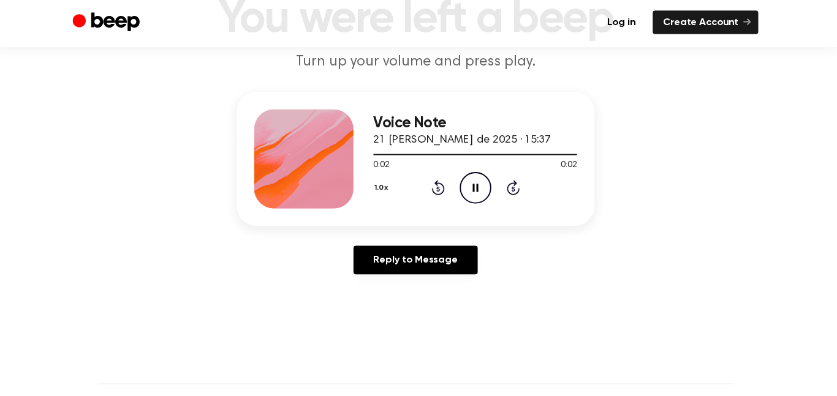
click at [691, 137] on div "Voice Note 21 [PERSON_NAME] de 2025 · 15:37 0:02 0:02 Your browser does not sup…" at bounding box center [418, 188] width 807 height 190
click at [665, 138] on div "Voice Note 21 [PERSON_NAME] de 2025 · 15:37 0:02 0:02 Your browser does not sup…" at bounding box center [418, 188] width 807 height 190
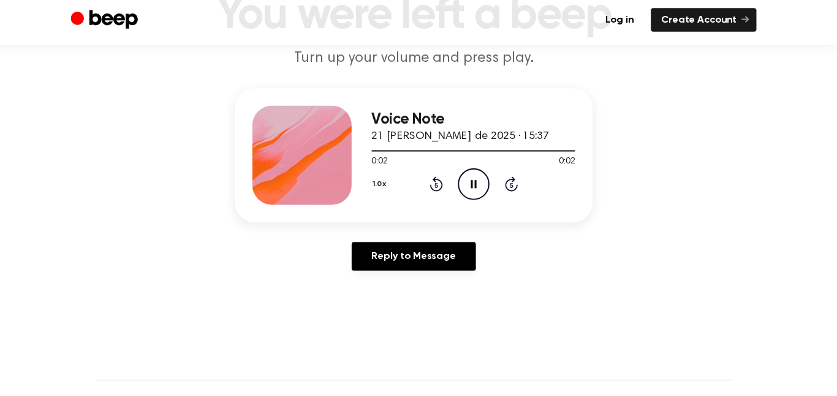
click at [688, 138] on div "Voice Note 21 [PERSON_NAME] de 2025 · 15:37 0:02 0:02 Your browser does not sup…" at bounding box center [418, 187] width 807 height 190
click at [227, 122] on div "Voice Note 21 [PERSON_NAME] de 2025 · 15:37 0:02 0:02 Your browser does not sup…" at bounding box center [418, 187] width 807 height 190
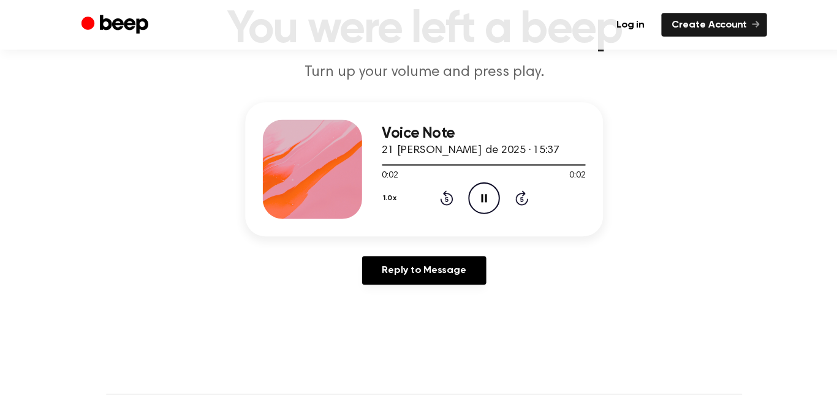
click at [661, 143] on div "Voice Note 21 [PERSON_NAME] de 2025 · 15:37 0:02 0:02 Your browser does not sup…" at bounding box center [418, 196] width 807 height 190
click at [680, 132] on div "Voice Note 21 [PERSON_NAME] de 2025 · 15:37 0:02 0:02 Your browser does not sup…" at bounding box center [418, 196] width 807 height 190
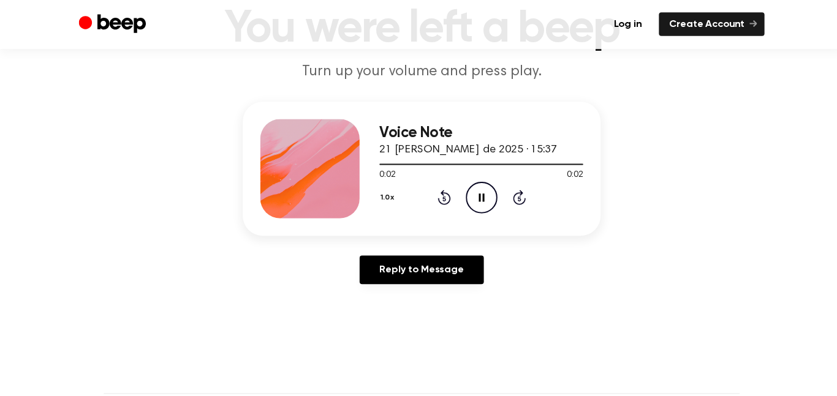
click at [774, 136] on div "Voice Note 21 [PERSON_NAME] de 2025 · 15:37 0:02 0:02 Your browser does not sup…" at bounding box center [418, 196] width 807 height 190
